Goal: Navigation & Orientation: Find specific page/section

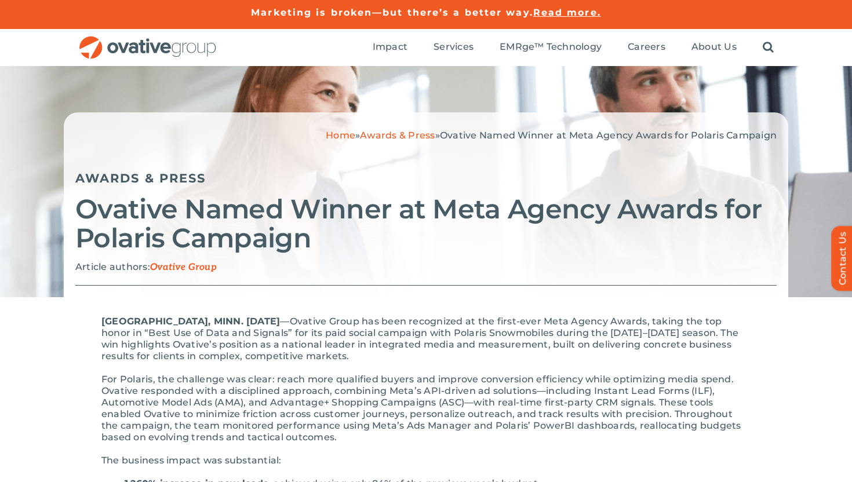
click at [722, 39] on ul "Impact Expert Insights Case Studies Awards & Press Services Media Measurement C…" at bounding box center [573, 47] width 401 height 37
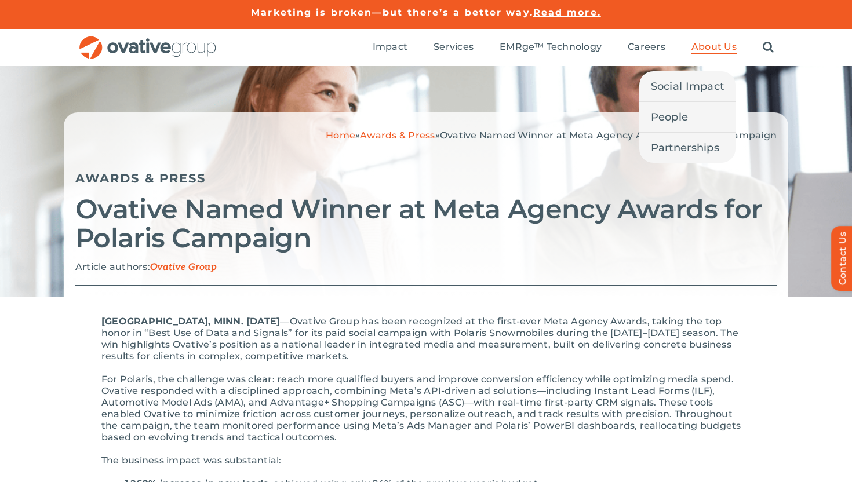
click at [722, 43] on span "About Us" at bounding box center [714, 47] width 45 height 12
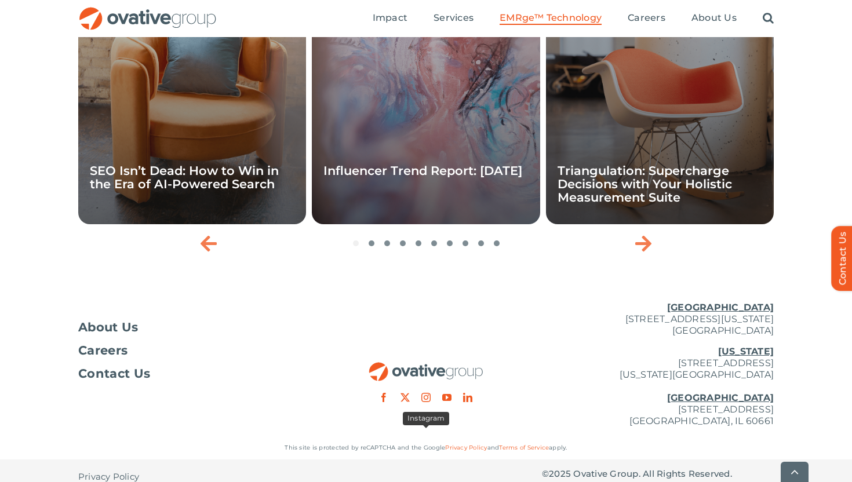
scroll to position [3936, 0]
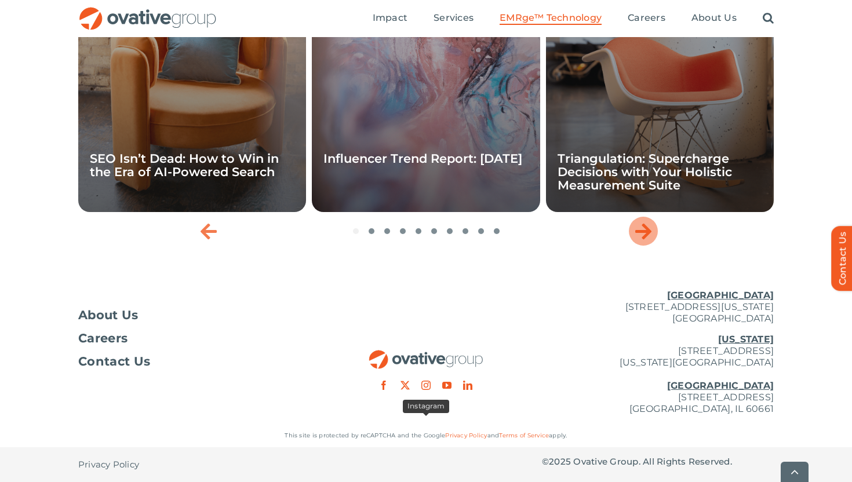
click at [645, 238] on icon "Next slide" at bounding box center [643, 231] width 16 height 19
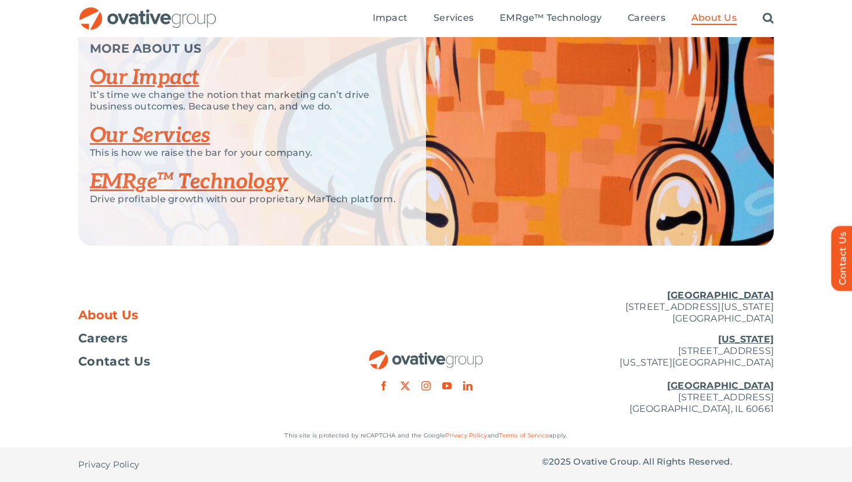
scroll to position [2482, 0]
click at [125, 344] on span "Careers" at bounding box center [102, 339] width 49 height 12
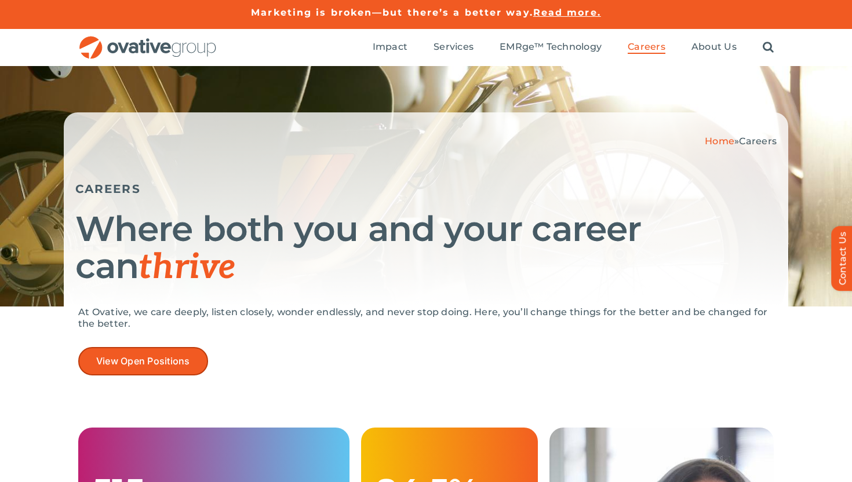
click at [204, 356] on link "View Open Positions" at bounding box center [143, 361] width 130 height 28
